Goal: Check status

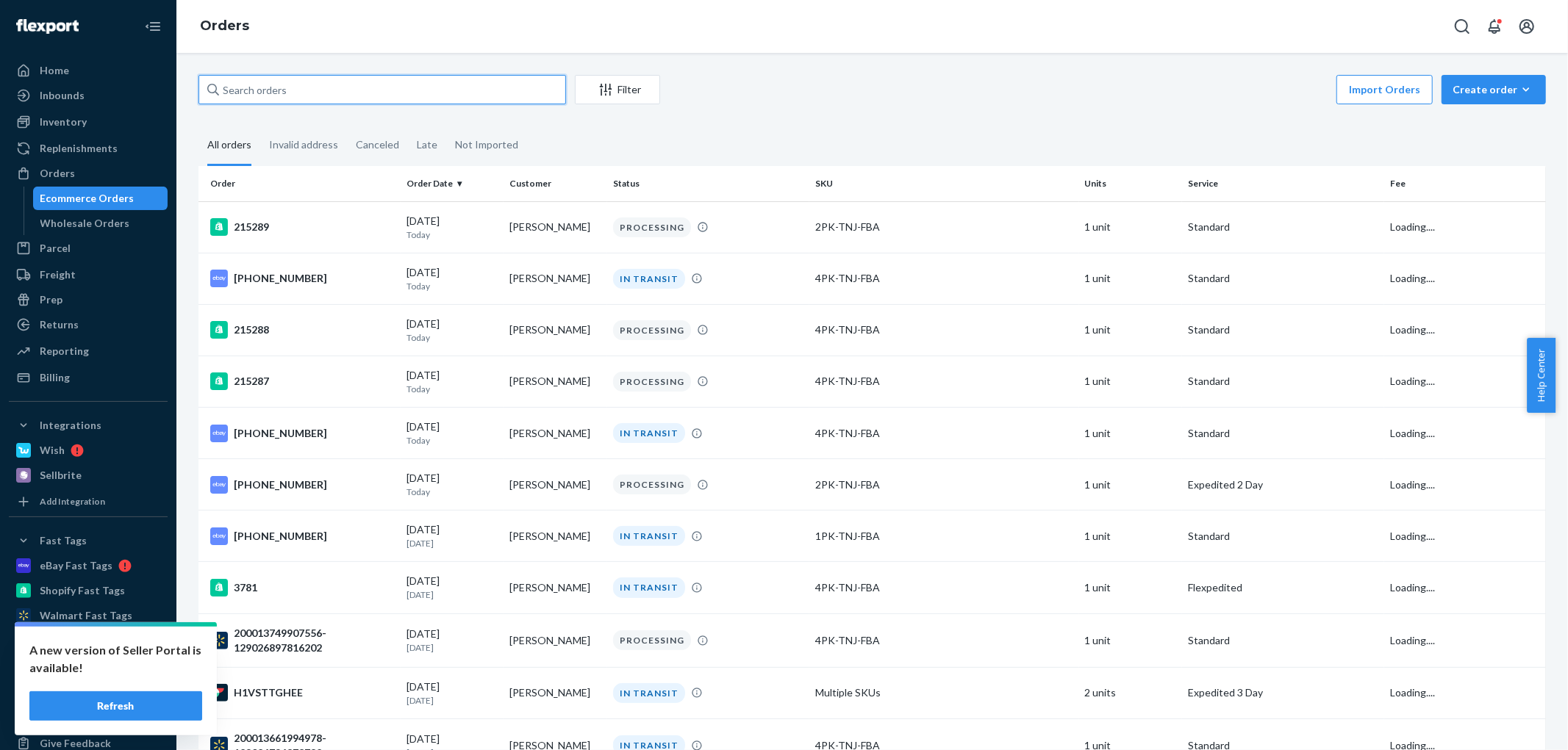
click at [254, 90] on input "text" at bounding box center [382, 90] width 367 height 29
paste input "135558271"
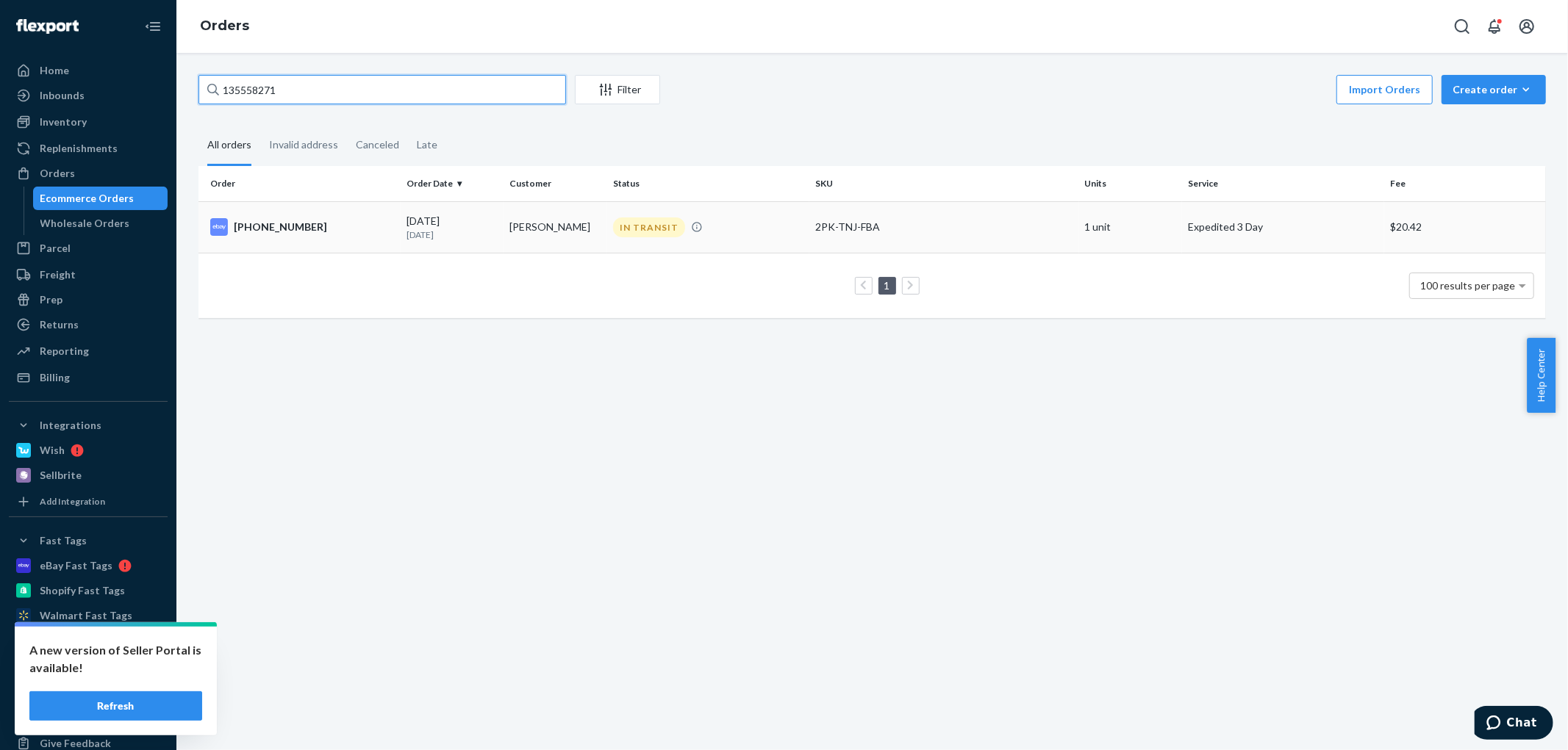
type input "135558271"
click at [372, 236] on td "[PHONE_NUMBER]" at bounding box center [299, 227] width 202 height 51
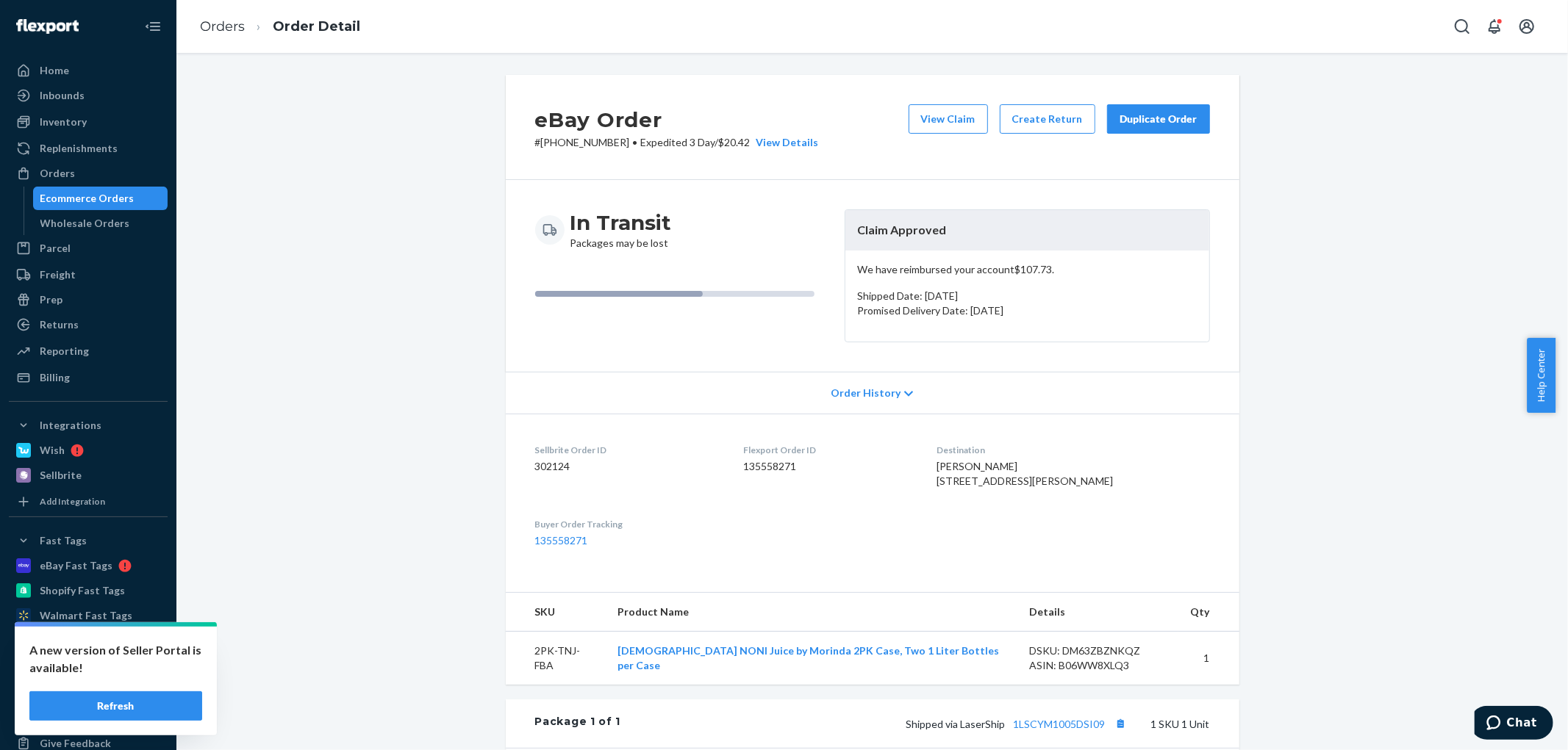
click at [915, 269] on p "We have reimbursed your account $107.73 ." at bounding box center [1027, 269] width 341 height 15
drag, startPoint x: 915, startPoint y: 269, endPoint x: 1020, endPoint y: 264, distance: 105.1
click at [1020, 264] on p "We have reimbursed your account $107.73 ." at bounding box center [1027, 269] width 341 height 15
copy p "reimbursed your account $107.73"
